Goal: Unclear: Unclear

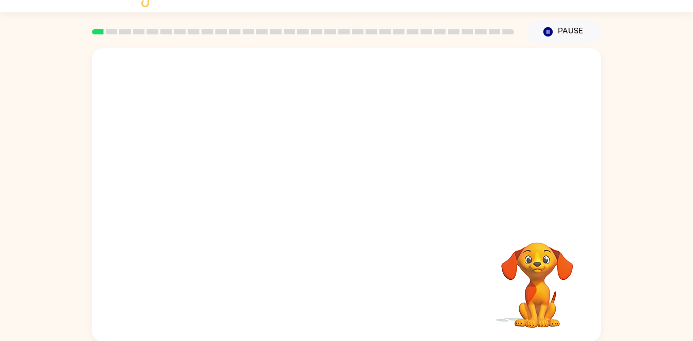
scroll to position [17, 0]
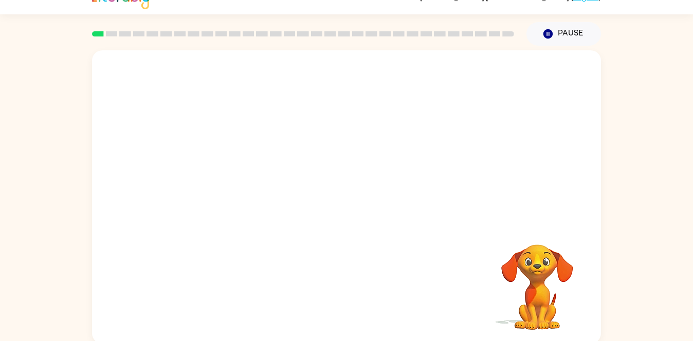
click at [313, 236] on div "Your browser must support playing .mp4 files to use Literably. Please try using…" at bounding box center [346, 197] width 509 height 294
click at [385, 220] on div at bounding box center [346, 197] width 509 height 294
click at [340, 196] on icon "button" at bounding box center [347, 202] width 18 height 18
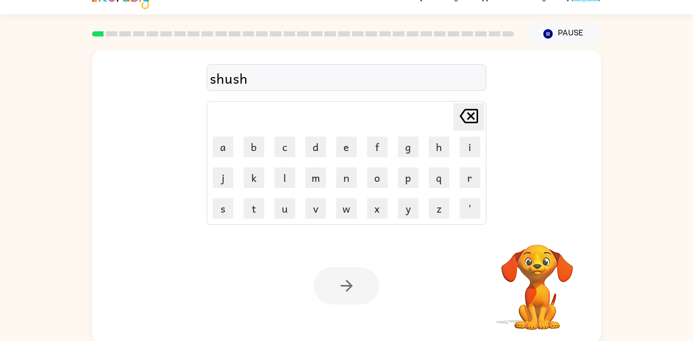
click at [348, 297] on div at bounding box center [347, 286] width 66 height 38
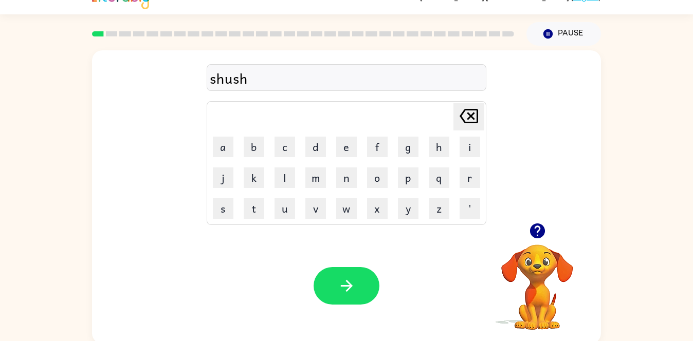
click at [348, 297] on button "button" at bounding box center [347, 286] width 66 height 38
click at [348, 297] on div at bounding box center [347, 286] width 66 height 38
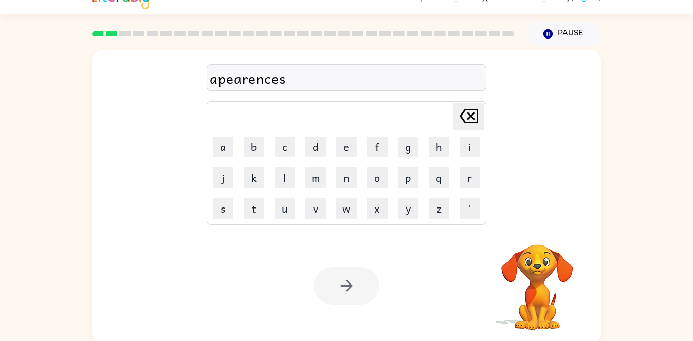
click at [364, 287] on div at bounding box center [347, 286] width 66 height 38
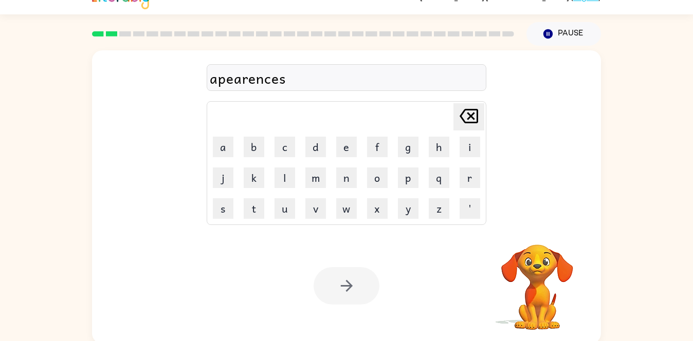
click at [364, 287] on div at bounding box center [347, 286] width 66 height 38
click at [363, 287] on button "button" at bounding box center [347, 286] width 66 height 38
click at [363, 287] on div at bounding box center [347, 286] width 66 height 38
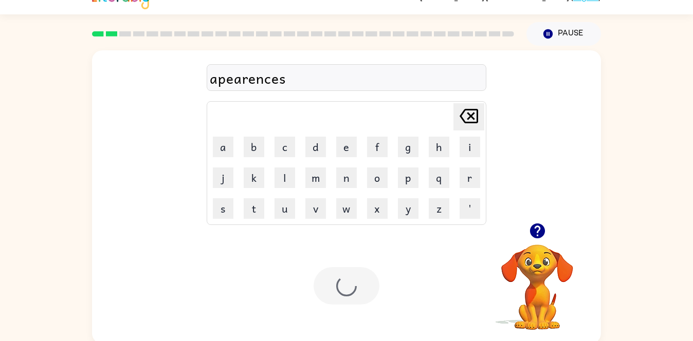
click at [364, 287] on div at bounding box center [347, 286] width 66 height 38
click at [350, 288] on div at bounding box center [347, 286] width 66 height 38
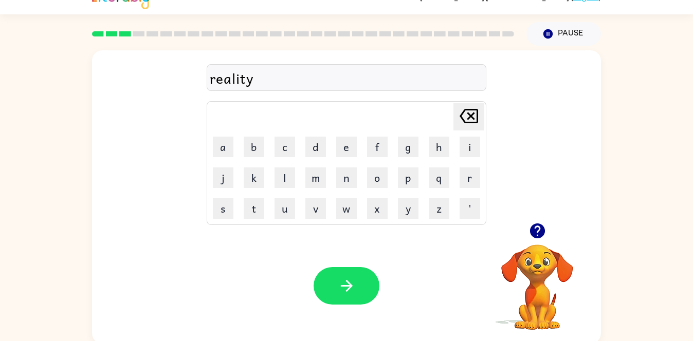
click at [350, 288] on icon "button" at bounding box center [346, 286] width 12 height 12
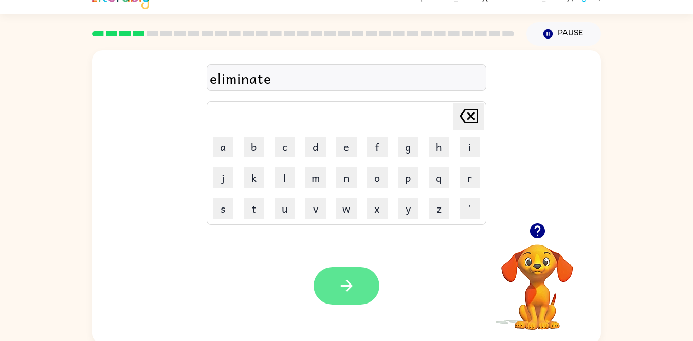
click at [355, 287] on icon "button" at bounding box center [347, 286] width 18 height 18
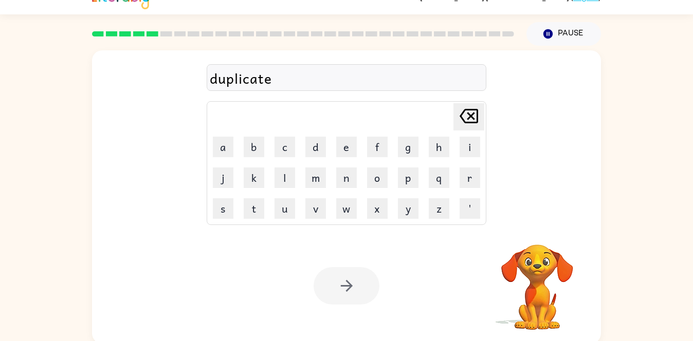
click at [357, 296] on div at bounding box center [347, 286] width 66 height 38
click at [357, 296] on button "button" at bounding box center [347, 286] width 66 height 38
click at [357, 296] on div at bounding box center [347, 286] width 66 height 38
click at [347, 289] on div at bounding box center [347, 286] width 66 height 38
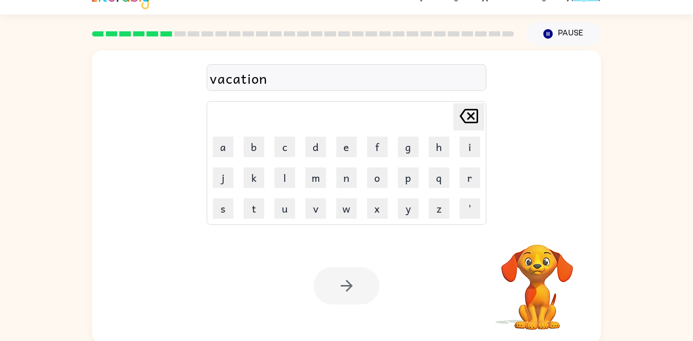
click at [347, 289] on div at bounding box center [347, 286] width 66 height 38
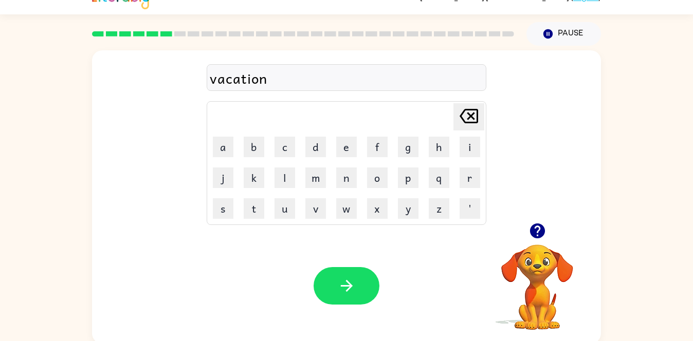
click at [347, 289] on div at bounding box center [347, 286] width 66 height 38
click at [347, 288] on icon "button" at bounding box center [347, 286] width 18 height 18
click at [361, 297] on button "button" at bounding box center [347, 286] width 66 height 38
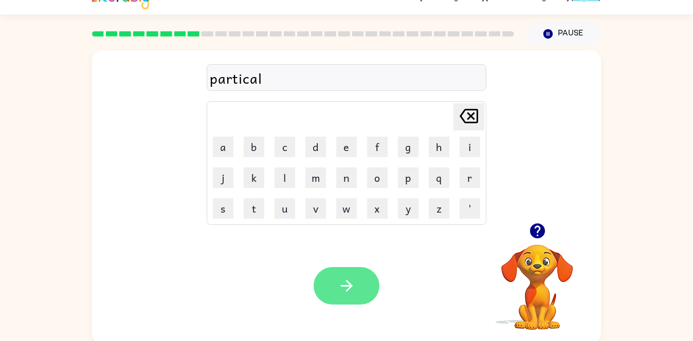
click at [364, 279] on div at bounding box center [347, 286] width 66 height 38
click at [364, 279] on button "button" at bounding box center [347, 286] width 66 height 38
click at [345, 294] on icon "button" at bounding box center [347, 286] width 18 height 18
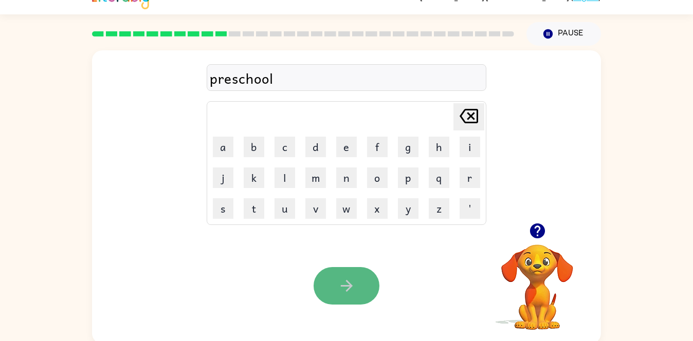
click at [345, 296] on button "button" at bounding box center [347, 286] width 66 height 38
click at [356, 283] on div at bounding box center [347, 286] width 66 height 38
click at [357, 286] on button "button" at bounding box center [347, 286] width 66 height 38
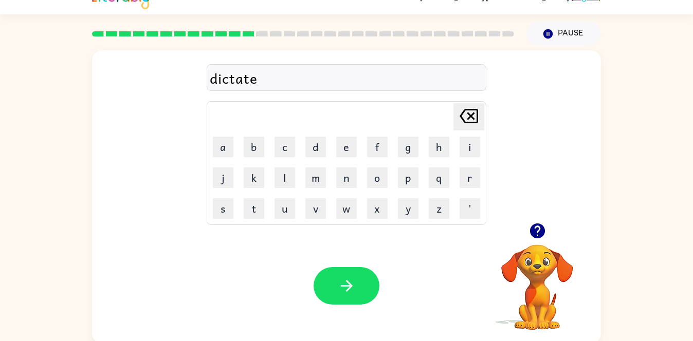
click at [338, 285] on icon "button" at bounding box center [347, 286] width 18 height 18
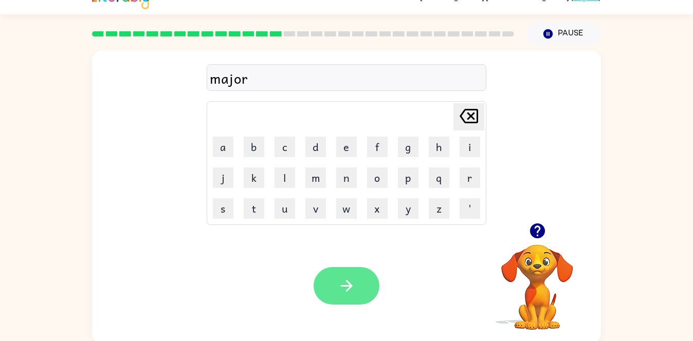
click at [337, 285] on button "button" at bounding box center [347, 286] width 66 height 38
click at [341, 284] on div at bounding box center [347, 286] width 66 height 38
click at [341, 284] on icon "button" at bounding box center [347, 286] width 18 height 18
click at [341, 286] on icon "button" at bounding box center [346, 286] width 12 height 12
click at [346, 283] on icon "button" at bounding box center [347, 286] width 18 height 18
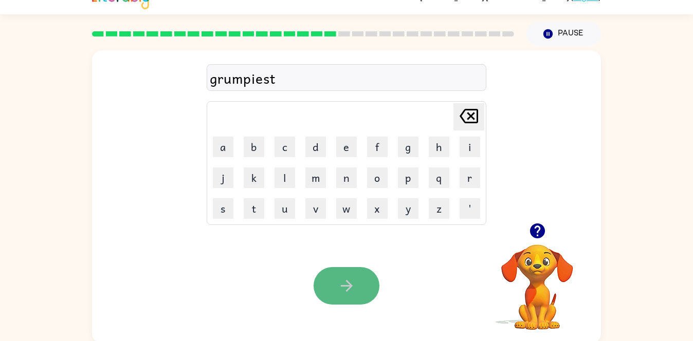
click at [354, 298] on button "button" at bounding box center [347, 286] width 66 height 38
click at [361, 297] on button "button" at bounding box center [347, 286] width 66 height 38
click at [358, 296] on button "button" at bounding box center [347, 286] width 66 height 38
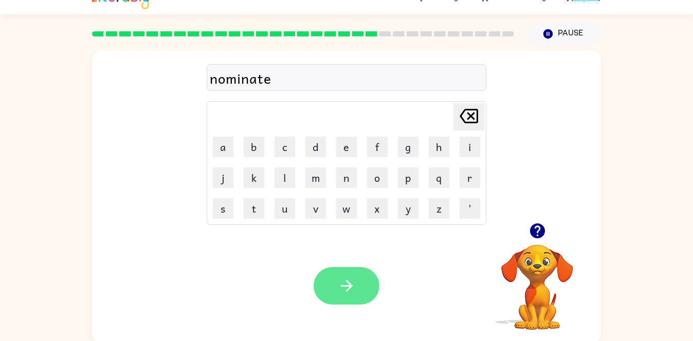
click at [351, 288] on icon "button" at bounding box center [347, 286] width 18 height 18
click at [344, 285] on icon "button" at bounding box center [346, 286] width 12 height 12
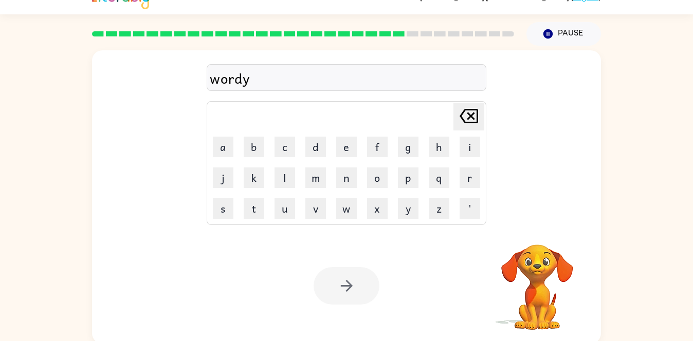
click at [344, 285] on div at bounding box center [347, 286] width 66 height 38
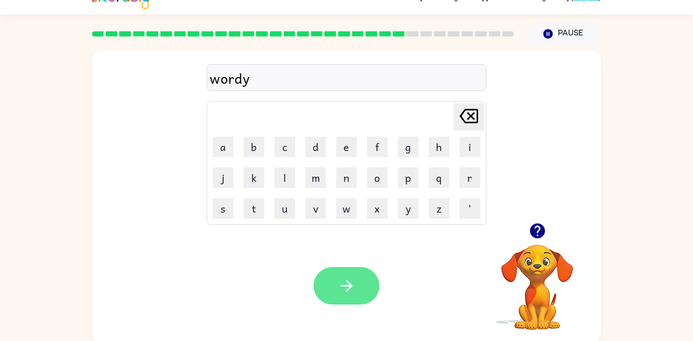
click at [344, 289] on icon "button" at bounding box center [347, 286] width 18 height 18
click at [344, 286] on icon "button" at bounding box center [346, 286] width 12 height 12
click at [361, 300] on button "button" at bounding box center [347, 286] width 66 height 38
click at [345, 287] on icon "button" at bounding box center [347, 286] width 18 height 18
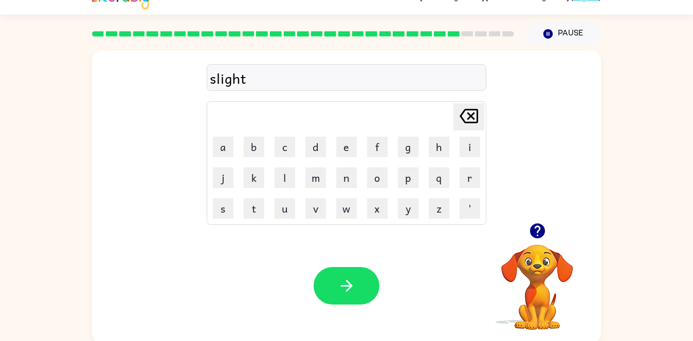
click at [345, 287] on div at bounding box center [347, 286] width 66 height 38
click at [345, 289] on icon "button" at bounding box center [347, 286] width 18 height 18
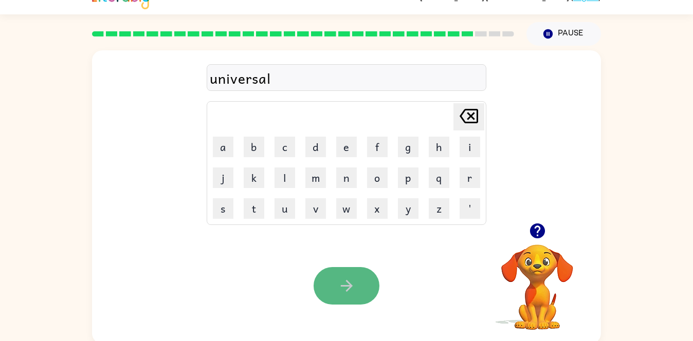
click at [346, 289] on icon "button" at bounding box center [347, 286] width 18 height 18
click at [351, 293] on icon "button" at bounding box center [347, 286] width 18 height 18
click at [351, 296] on button "button" at bounding box center [347, 286] width 66 height 38
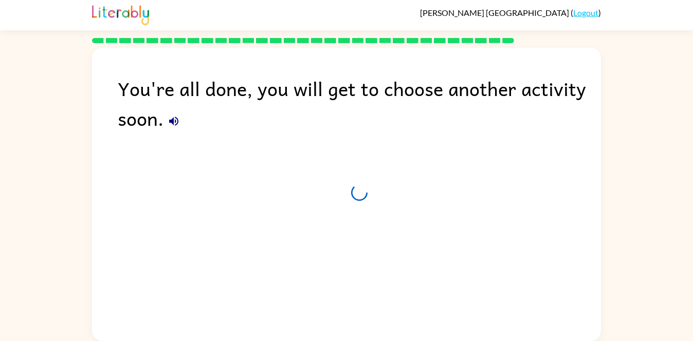
scroll to position [1, 0]
